Goal: Task Accomplishment & Management: Use online tool/utility

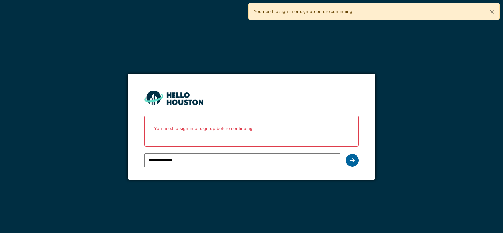
click at [357, 160] on div at bounding box center [351, 160] width 13 height 13
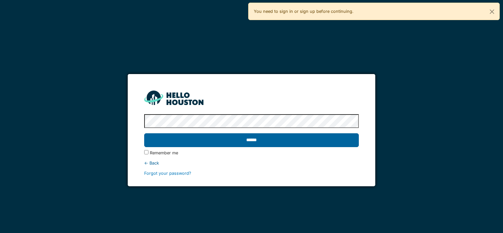
click at [291, 144] on input "******" at bounding box center [251, 140] width 214 height 14
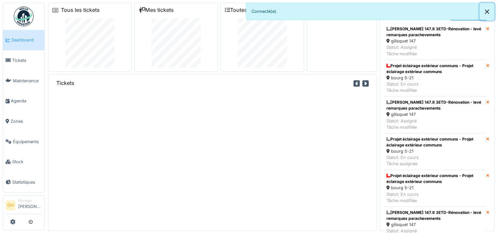
click at [486, 9] on button "Close" at bounding box center [486, 11] width 15 height 17
